Goal: Information Seeking & Learning: Learn about a topic

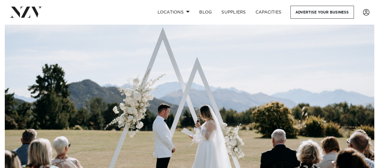
click at [367, 75] on img at bounding box center [190, 114] width 370 height 180
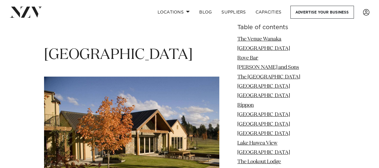
scroll to position [2100, 0]
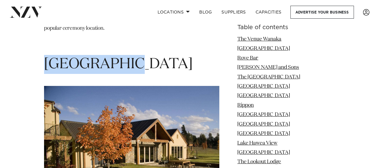
drag, startPoint x: 42, startPoint y: 47, endPoint x: 136, endPoint y: 55, distance: 94.2
copy span "Maple Lodge"
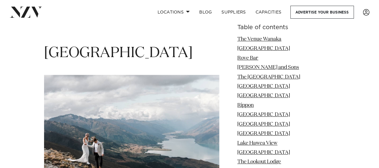
scroll to position [2550, 0]
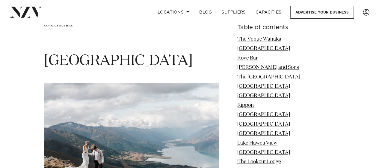
click at [116, 58] on span "Minaret Station" at bounding box center [118, 61] width 149 height 14
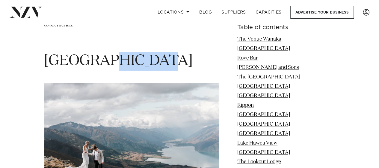
click at [116, 58] on span "Minaret Station" at bounding box center [118, 61] width 149 height 14
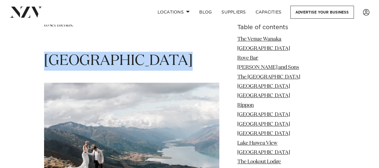
click at [116, 58] on span "Minaret Station" at bounding box center [118, 61] width 149 height 14
copy section "Minaret Station"
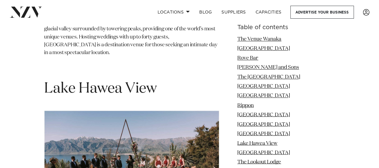
scroll to position [2790, 0]
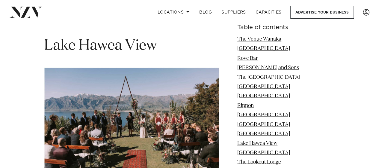
click at [184, 46] on h1 "Lake Hawea View" at bounding box center [131, 45] width 175 height 19
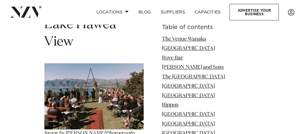
scroll to position [2667, 0]
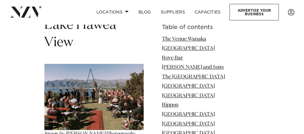
drag, startPoint x: 46, startPoint y: 51, endPoint x: 139, endPoint y: 51, distance: 92.1
copy h1 "Glendhu Station"
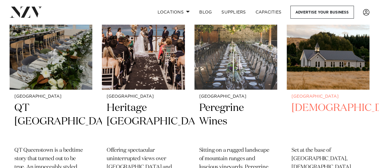
scroll to position [300, 0]
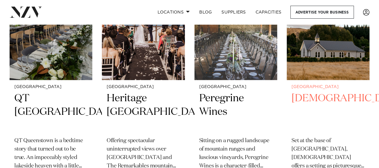
click at [308, 91] on h2 "Waikaka Church" at bounding box center [328, 111] width 73 height 40
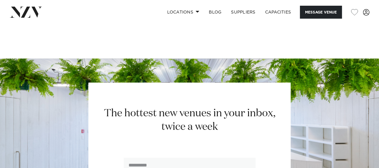
scroll to position [750, 0]
